Goal: Task Accomplishment & Management: Manage account settings

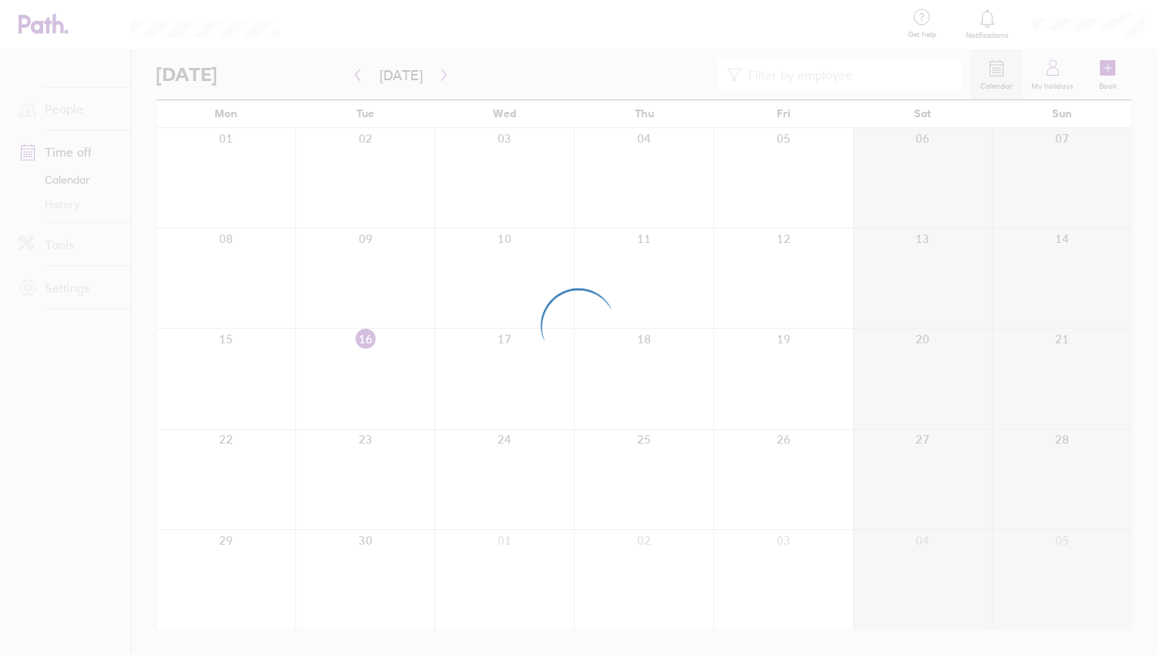
click at [272, 60] on div at bounding box center [578, 327] width 1157 height 655
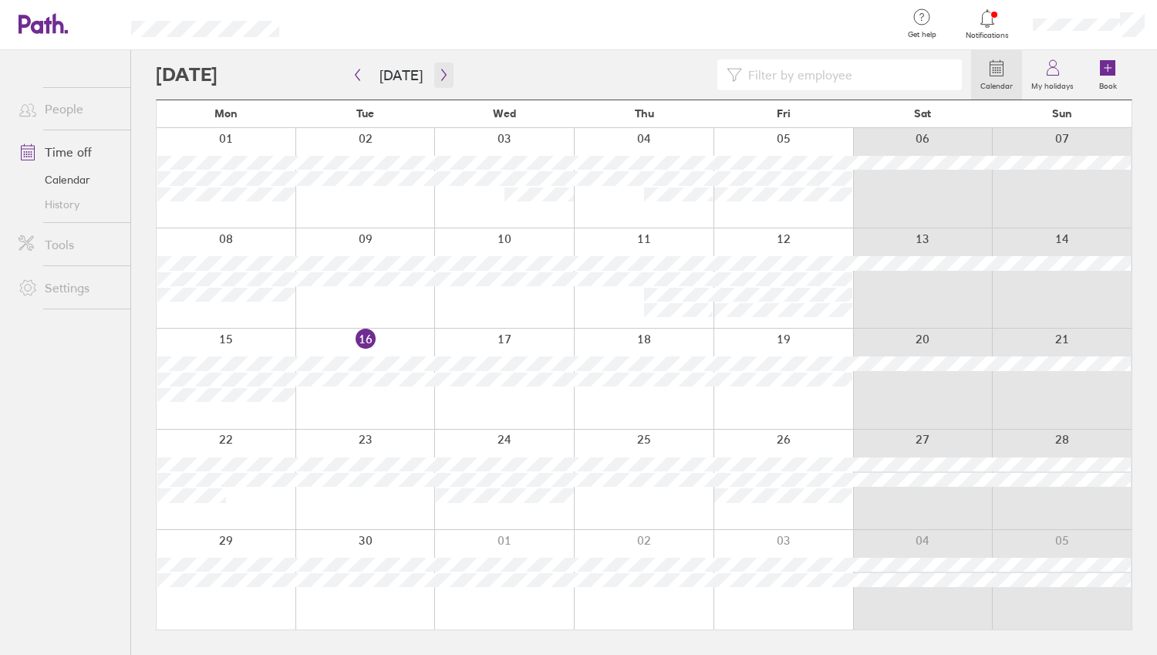
click at [441, 71] on icon "button" at bounding box center [443, 75] width 5 height 12
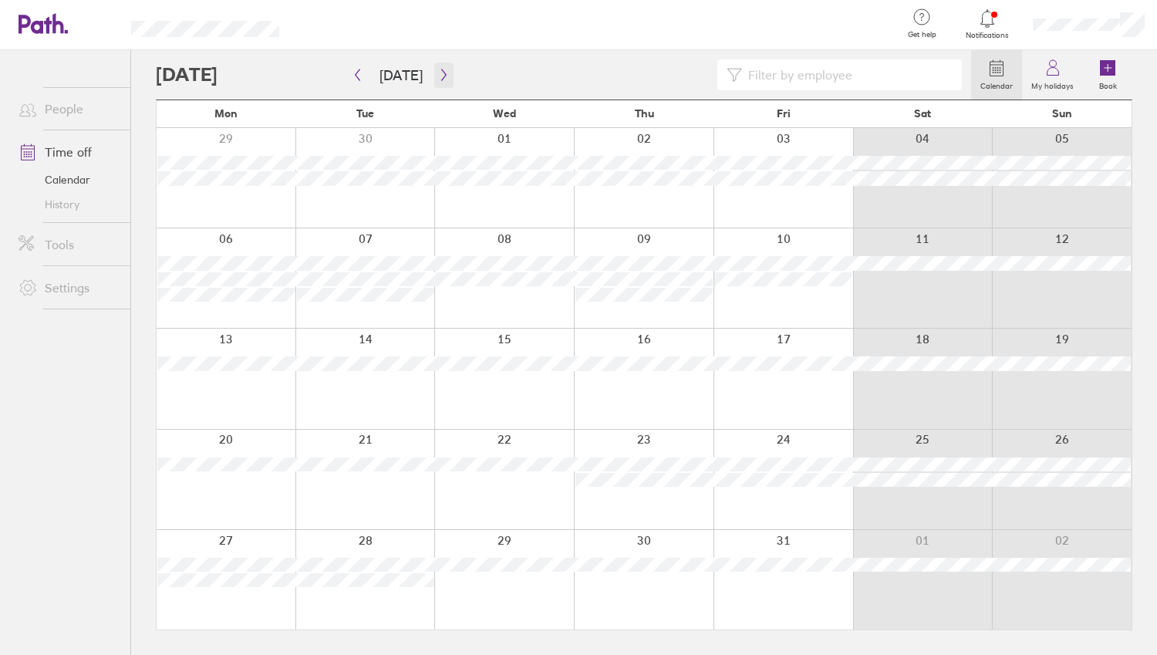
click at [440, 71] on icon "button" at bounding box center [444, 75] width 12 height 12
click at [437, 67] on button "button" at bounding box center [443, 75] width 19 height 25
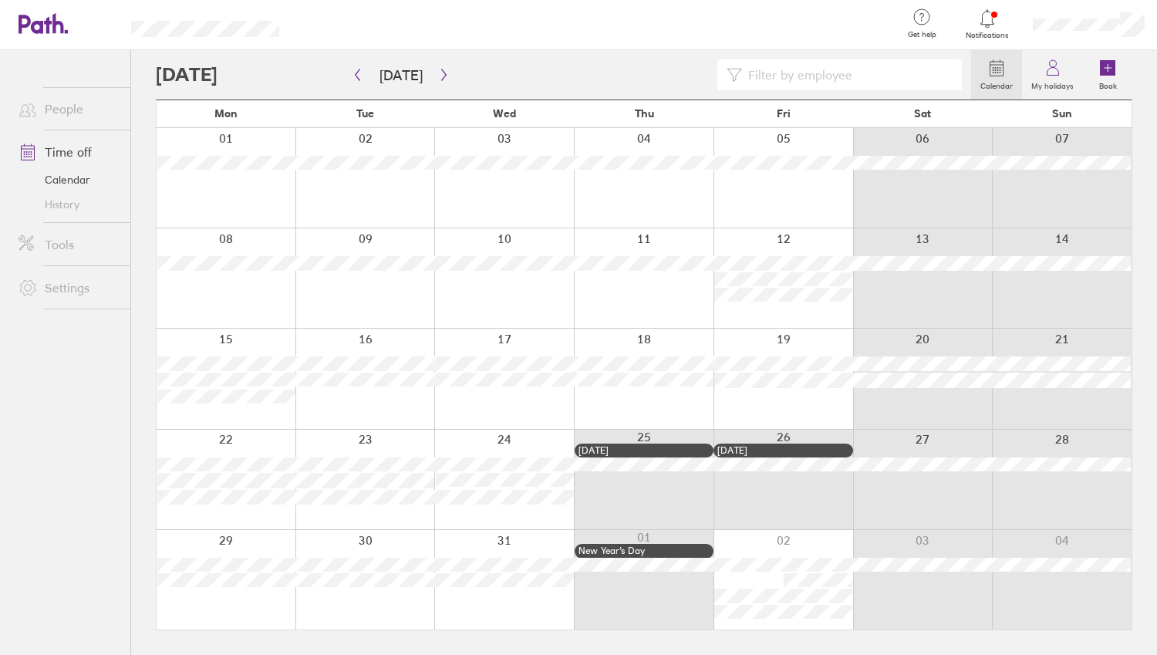
click at [136, 593] on div "Calendar My holidays Book Today December 2025 Mon Tue Wed Thu Fri Sat Sun 01 02…" at bounding box center [644, 352] width 1026 height 605
